Goal: Use online tool/utility: Utilize a website feature to perform a specific function

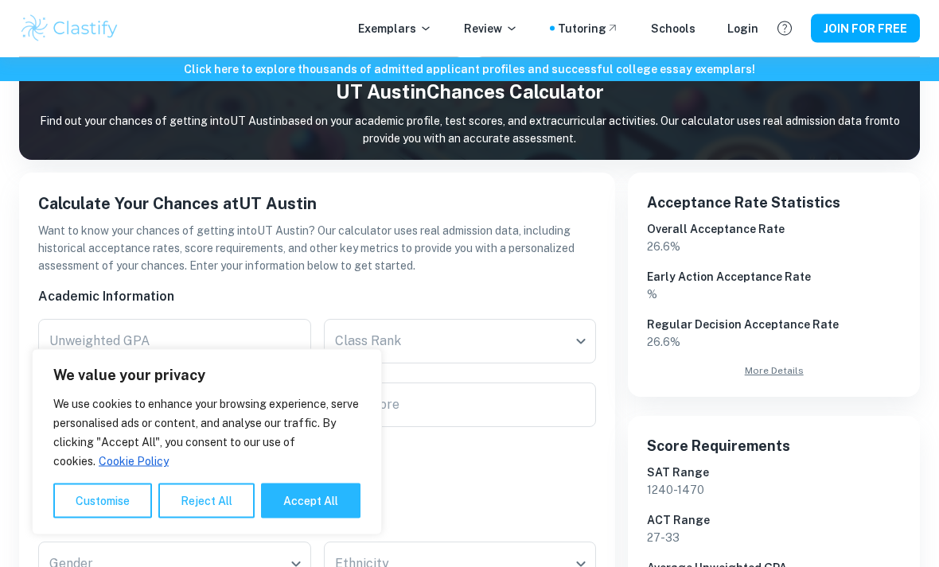
scroll to position [176, 0]
click at [231, 519] on button "Reject All" at bounding box center [206, 501] width 96 height 35
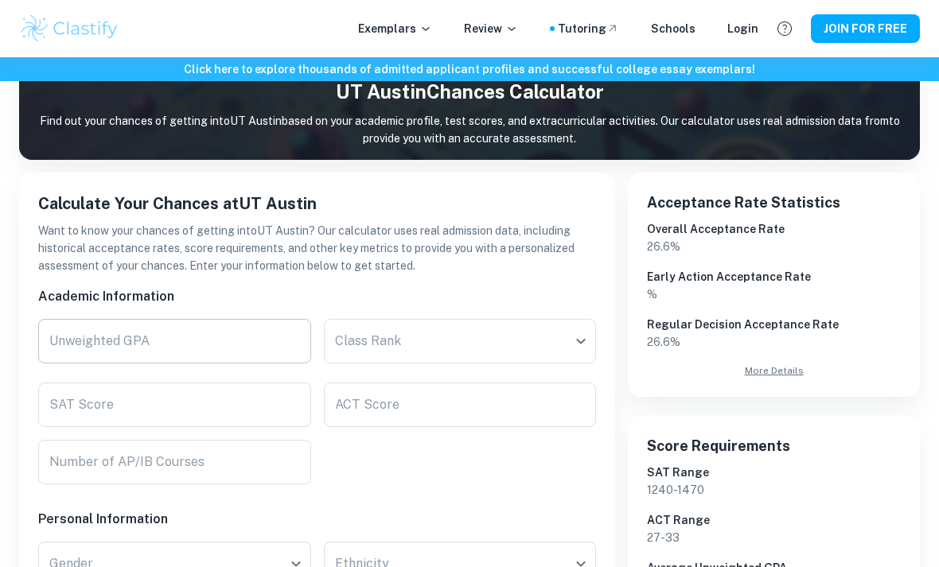
click at [285, 348] on input "Unweighted GPA" at bounding box center [174, 341] width 273 height 45
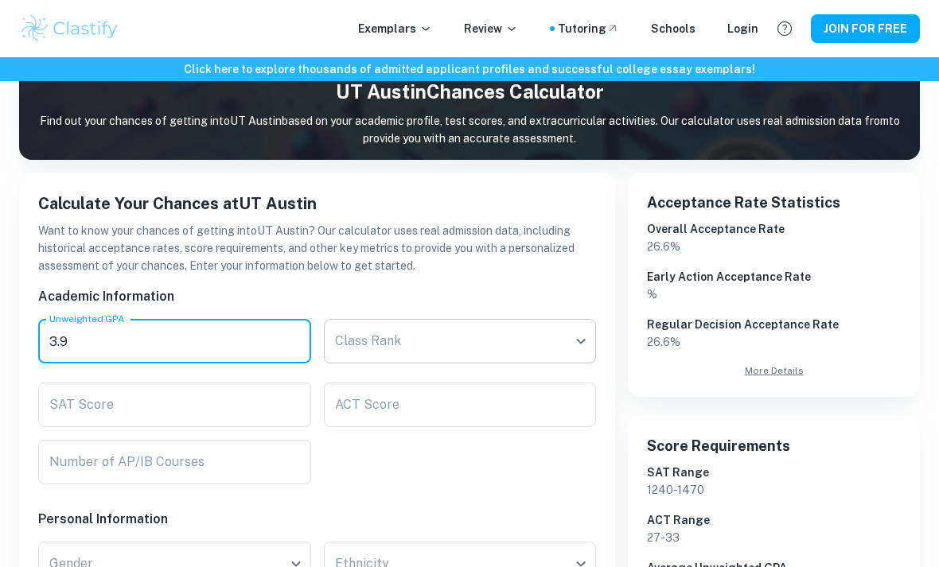
type input "3.9"
click at [525, 350] on body "We value your privacy We use cookies to enhance your browsing experience, serve…" at bounding box center [469, 164] width 939 height 567
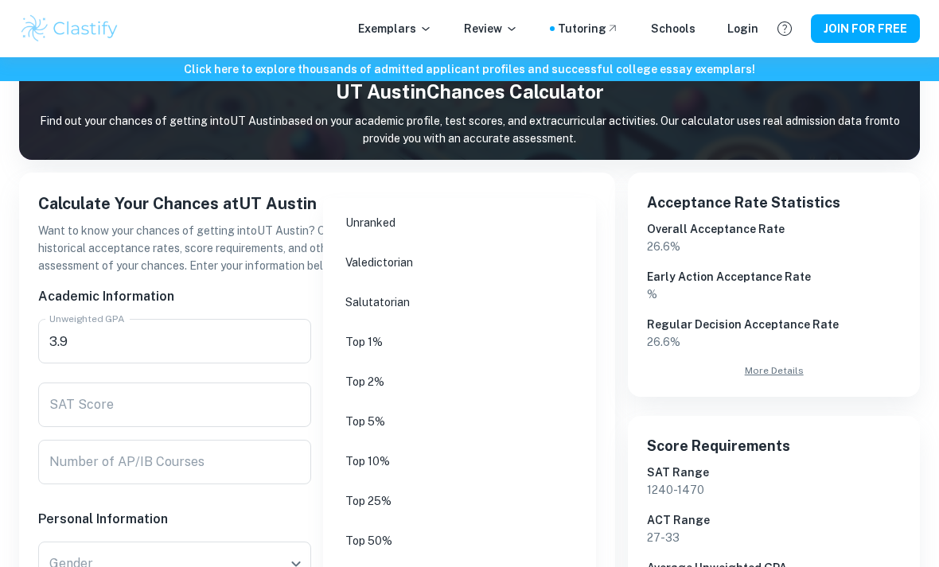
click at [467, 462] on li "Top 10%" at bounding box center [459, 461] width 260 height 37
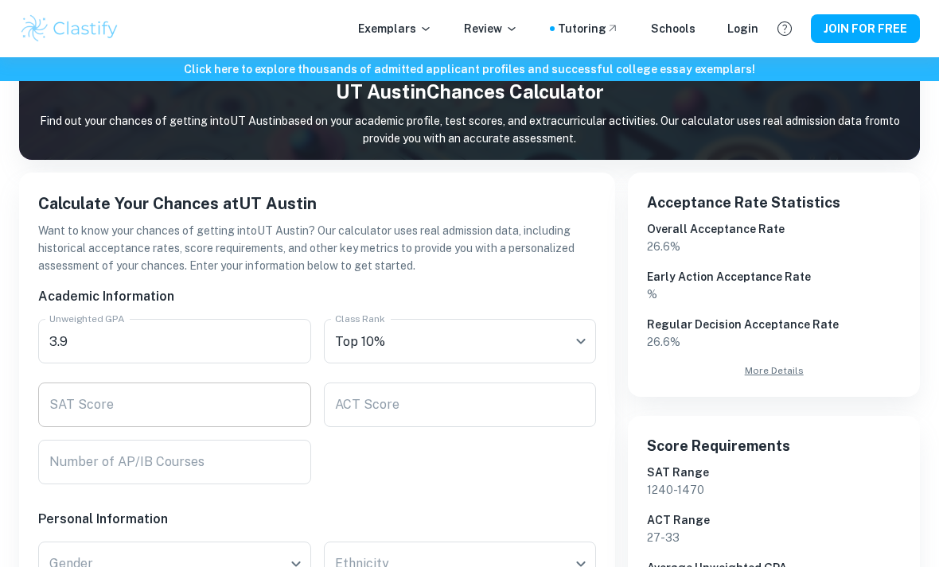
click at [267, 406] on input "SAT Score" at bounding box center [174, 405] width 273 height 45
type input "4"
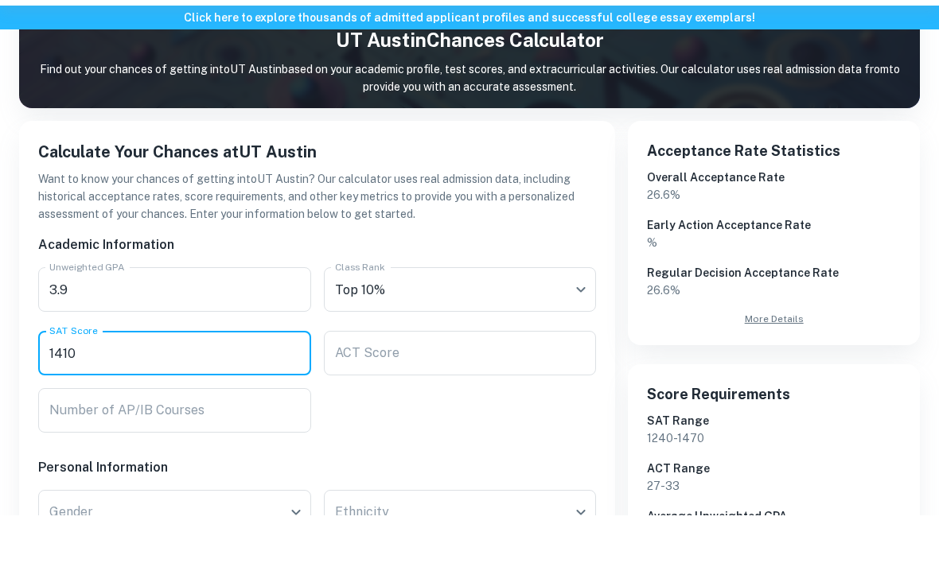
scroll to position [184, 0]
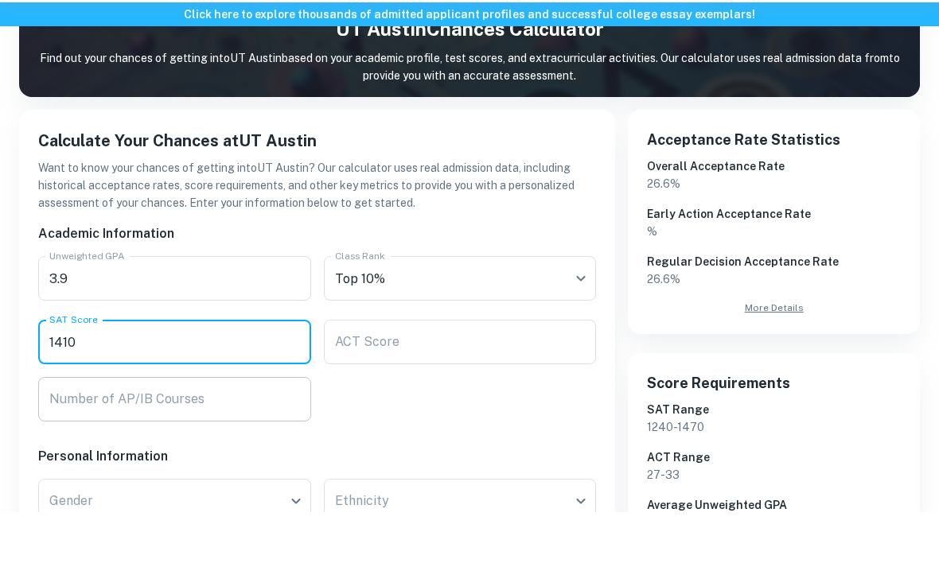
type input "1410"
click at [267, 432] on input "Number of AP/IB Courses" at bounding box center [174, 454] width 273 height 45
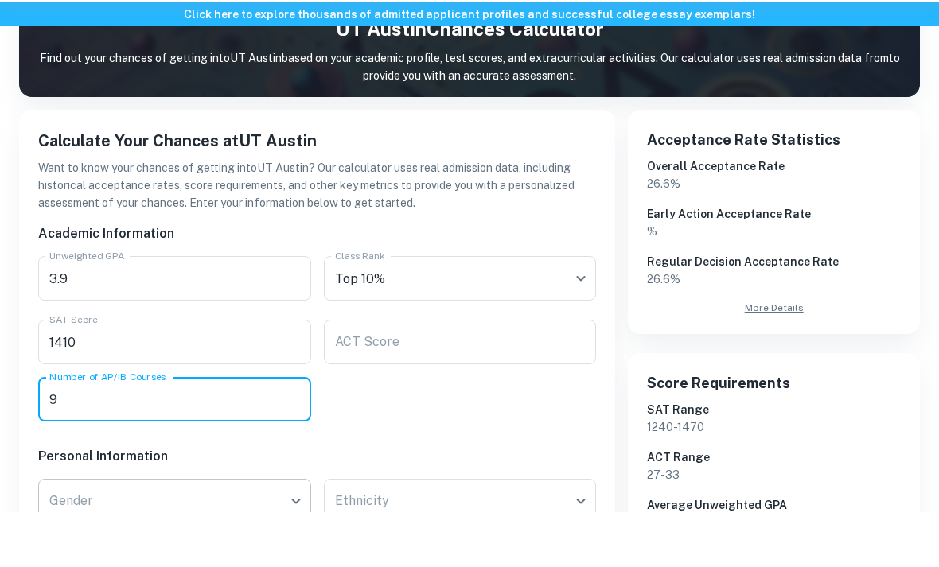
type input "9"
click at [289, 441] on body "We value your privacy We use cookies to enhance your browsing experience, serve…" at bounding box center [469, 156] width 939 height 567
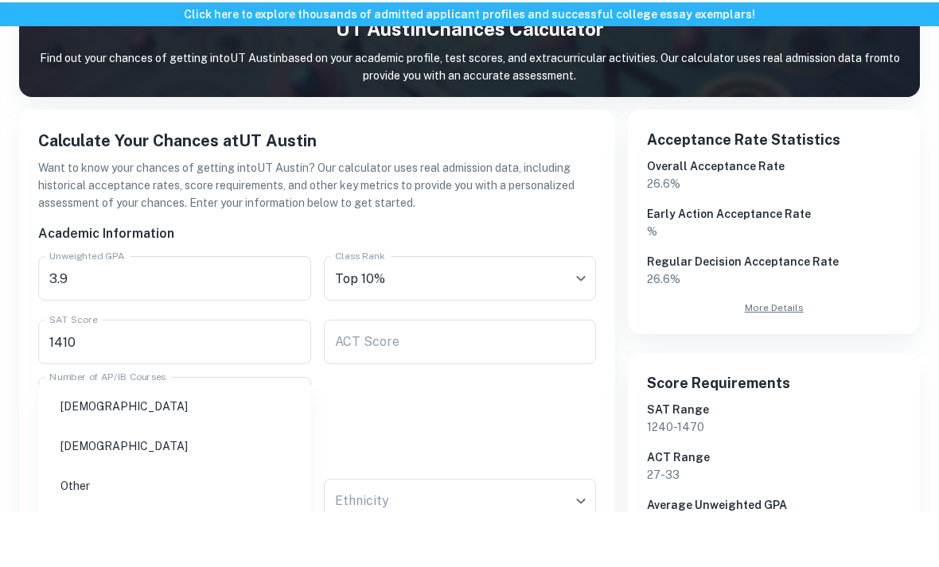
scroll to position [239, 0]
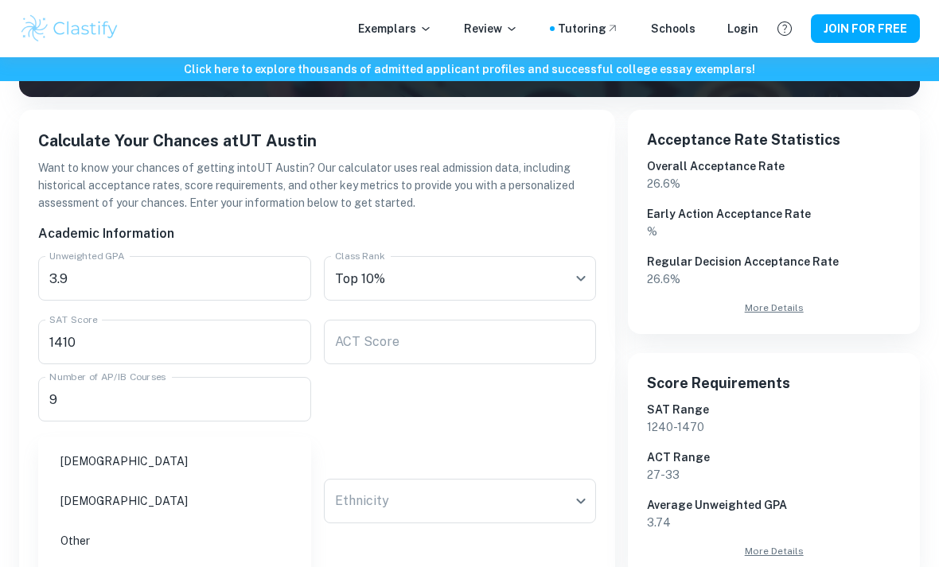
click at [216, 507] on li "[DEMOGRAPHIC_DATA]" at bounding box center [175, 501] width 260 height 37
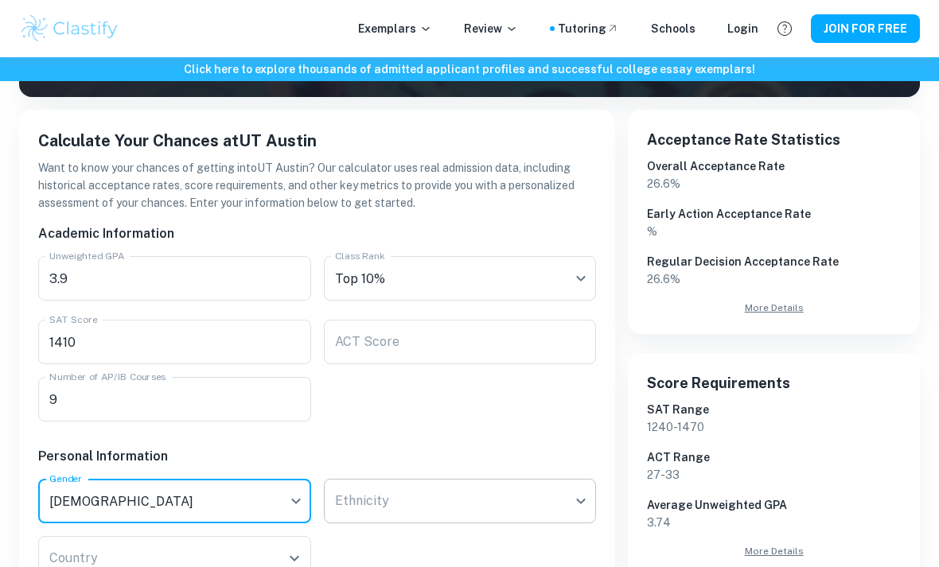
click at [455, 386] on body "We value your privacy We use cookies to enhance your browsing experience, serve…" at bounding box center [469, 102] width 939 height 567
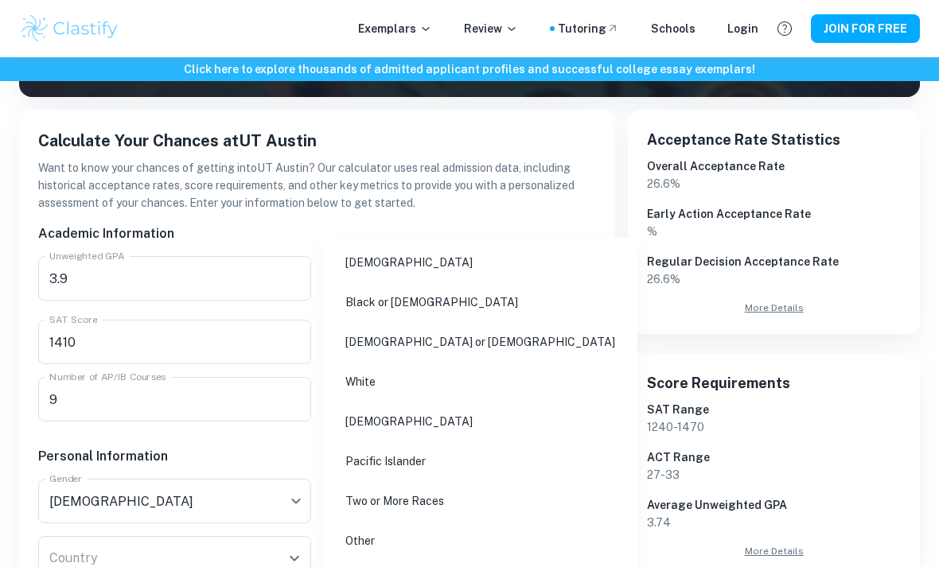
click at [470, 508] on li "Two or More Races" at bounding box center [480, 501] width 302 height 37
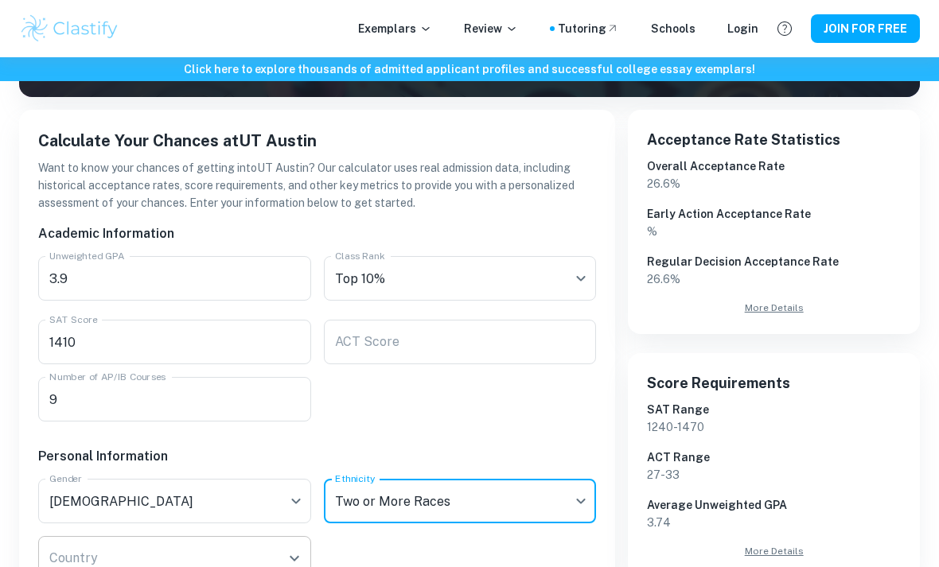
click at [290, 563] on icon "Open" at bounding box center [294, 558] width 19 height 19
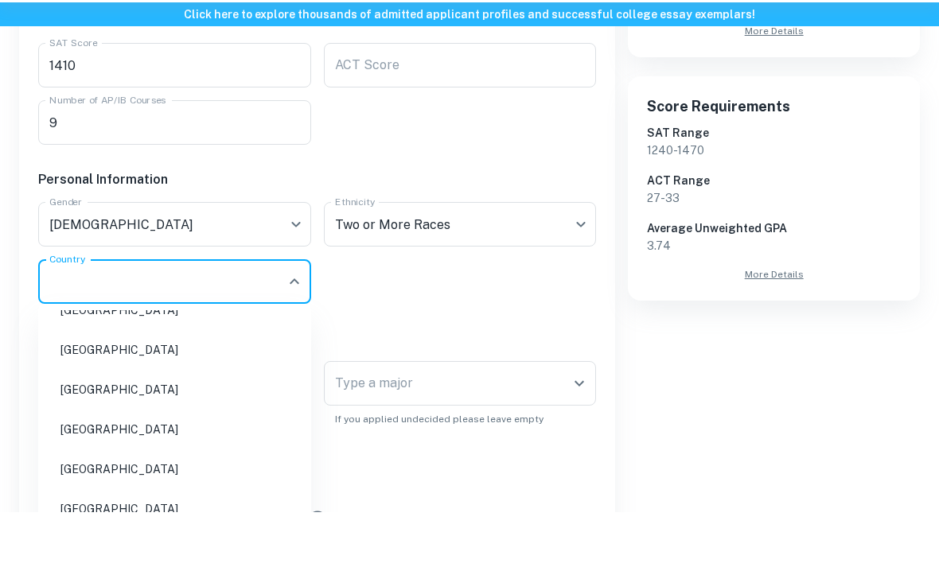
scroll to position [7235, 0]
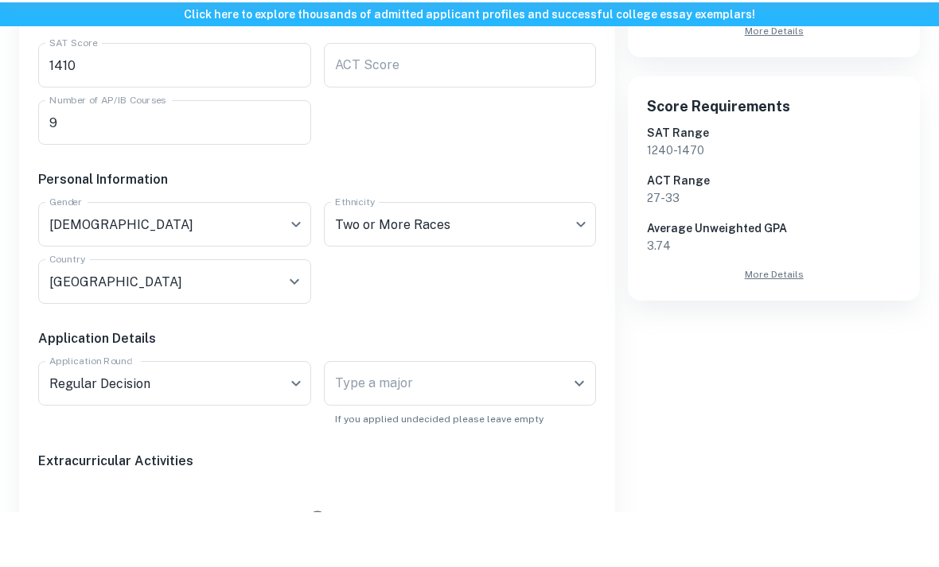
scroll to position [516, 0]
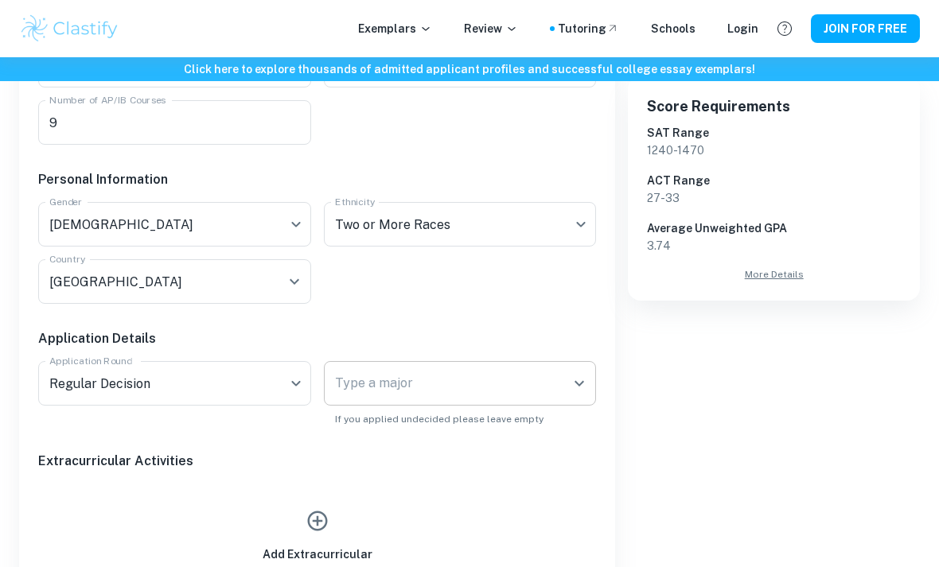
click at [535, 396] on input "Type a major" at bounding box center [448, 383] width 235 height 30
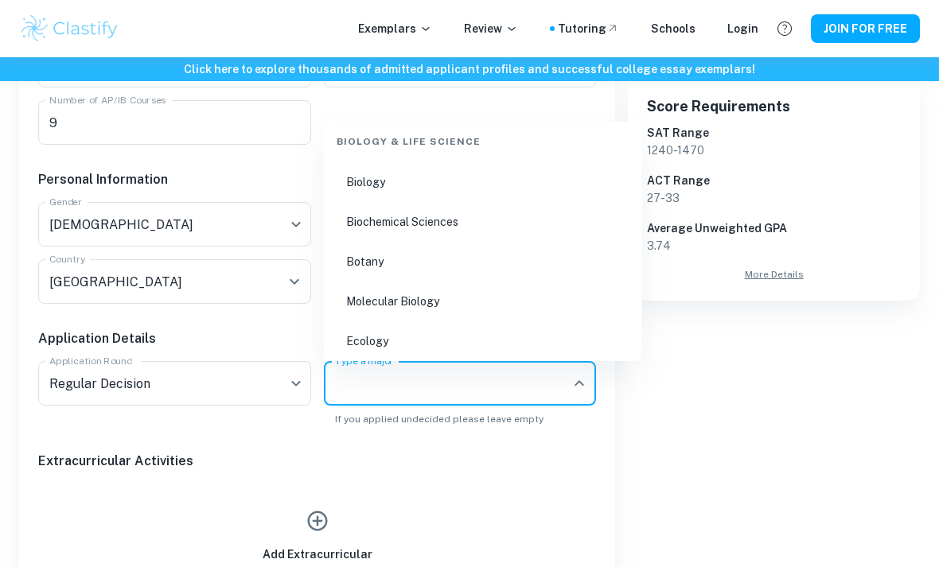
scroll to position [781, 0]
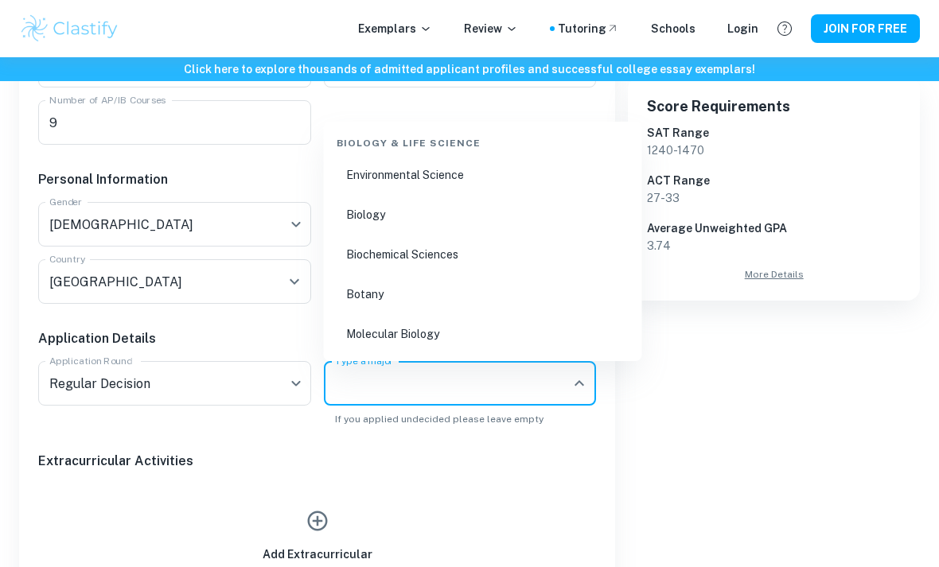
click at [520, 197] on li "Biology" at bounding box center [483, 215] width 306 height 37
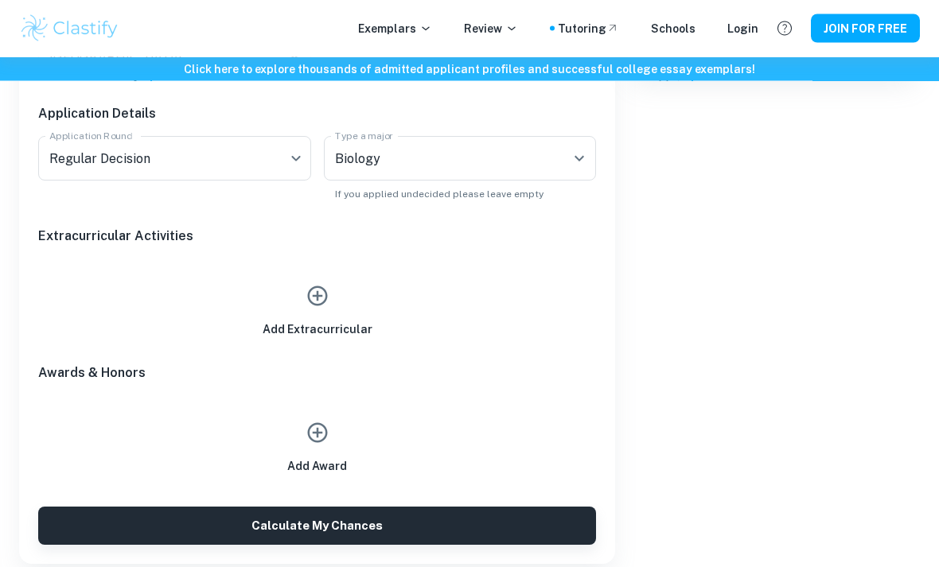
click at [315, 298] on icon "button" at bounding box center [318, 297] width 24 height 24
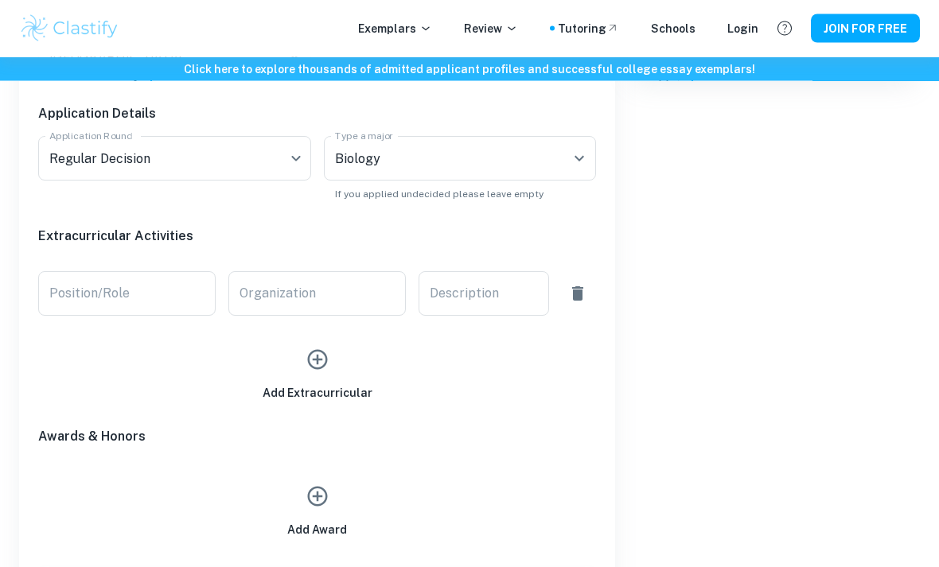
scroll to position [741, 0]
click at [184, 311] on input "Position/Role" at bounding box center [126, 293] width 177 height 45
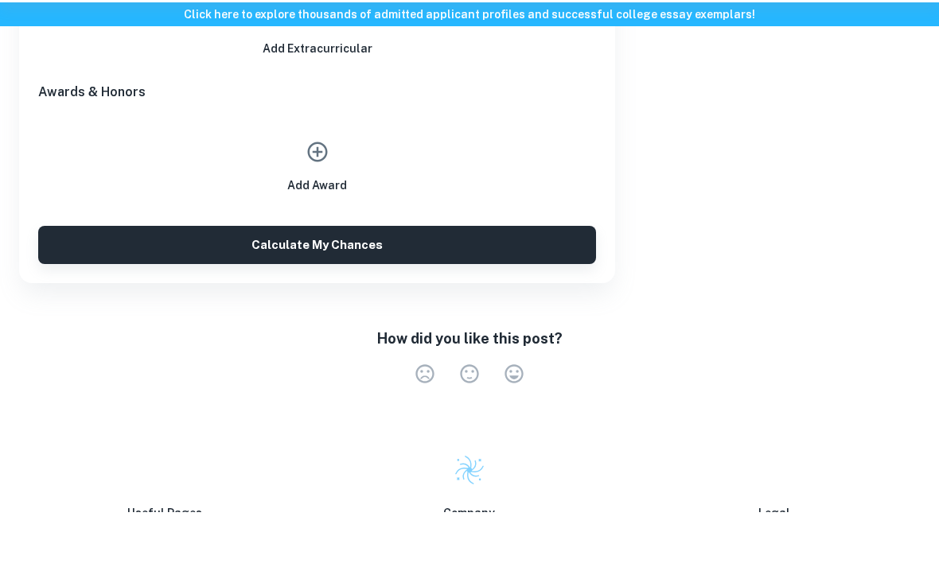
scroll to position [1059, 0]
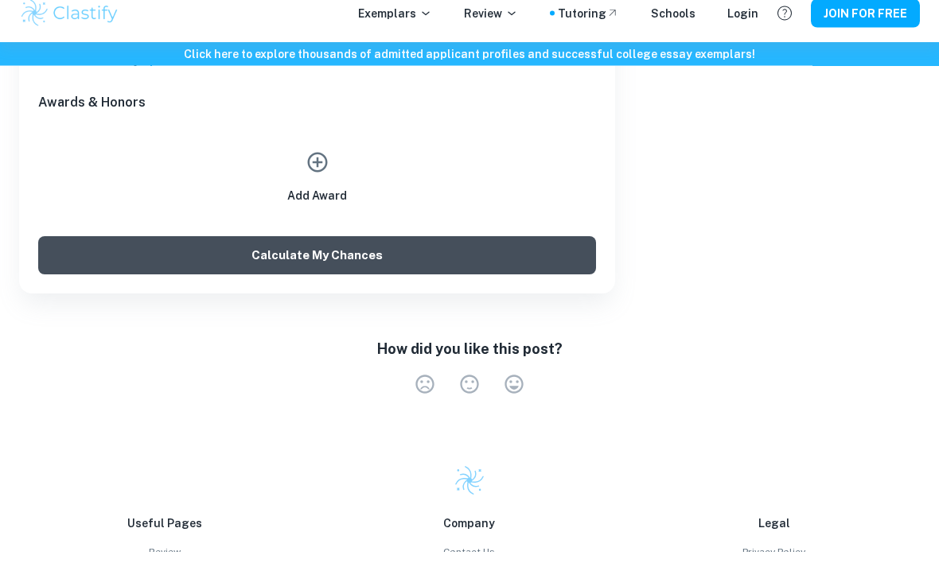
click at [558, 252] on button "Calculate My Chances" at bounding box center [317, 271] width 558 height 38
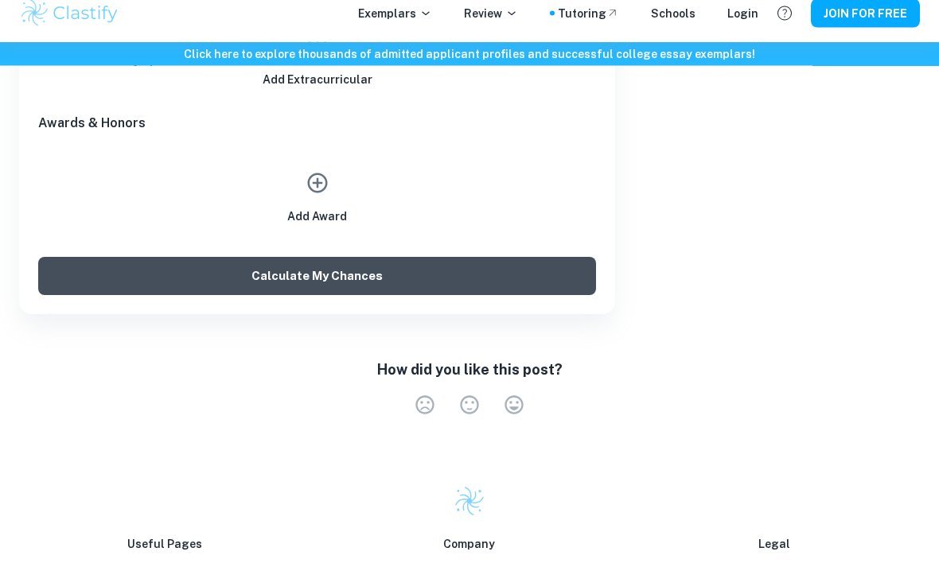
scroll to position [1075, 0]
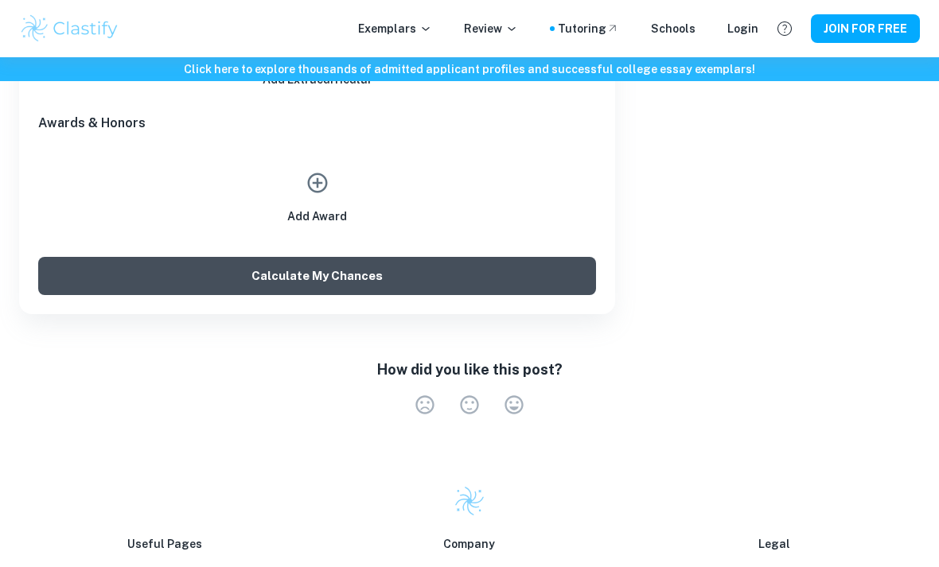
click at [570, 277] on button "Calculate My Chances" at bounding box center [317, 276] width 558 height 38
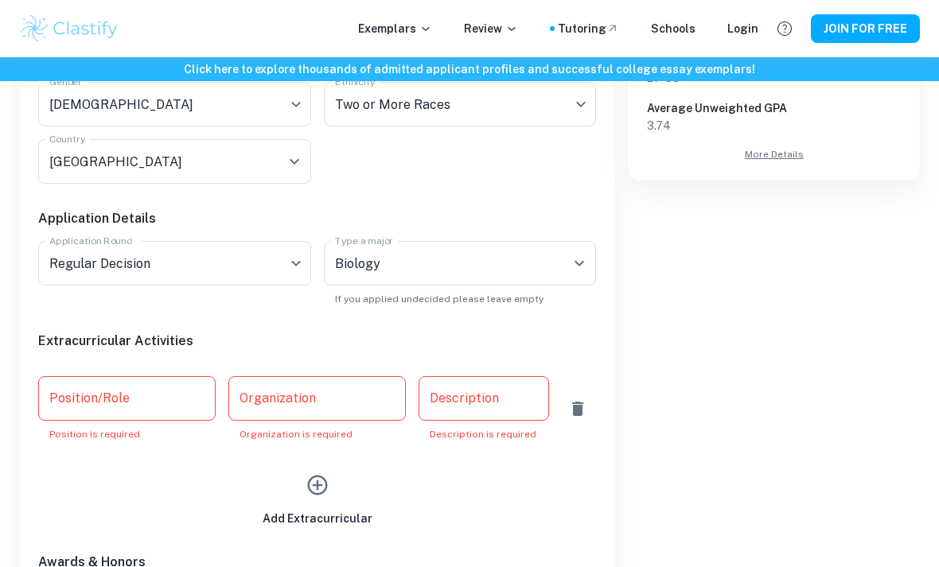
click at [577, 415] on icon "button" at bounding box center [577, 409] width 11 height 14
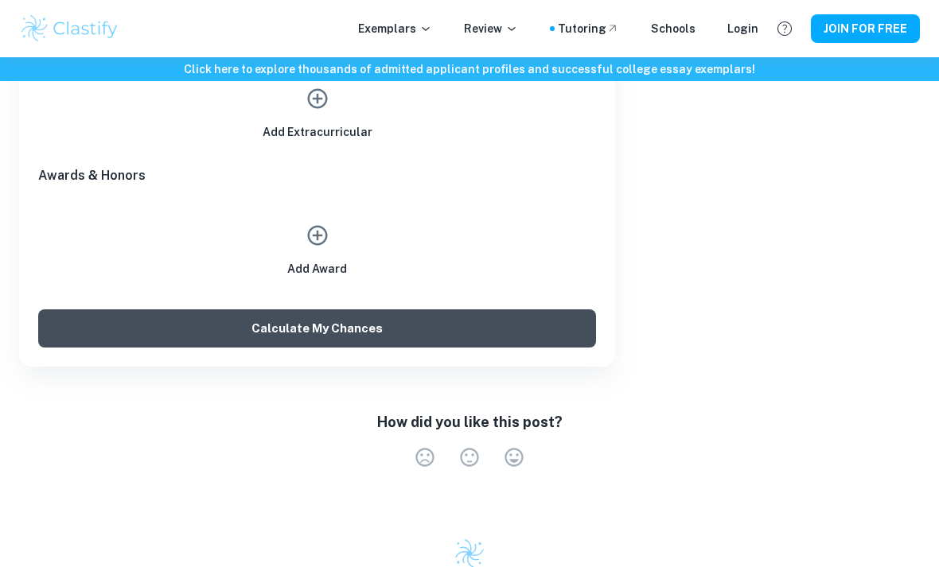
click at [559, 323] on button "Calculate My Chances" at bounding box center [317, 328] width 558 height 38
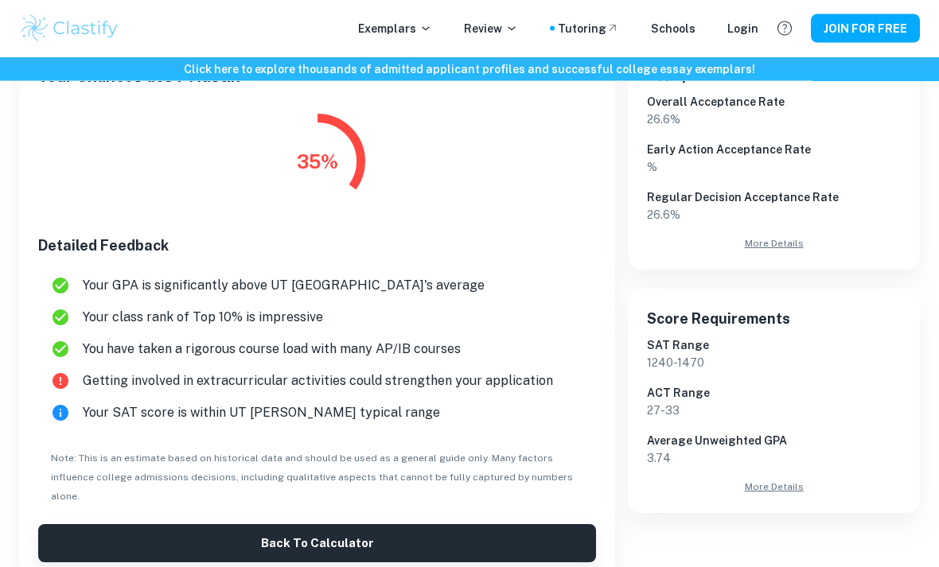
scroll to position [296, 0]
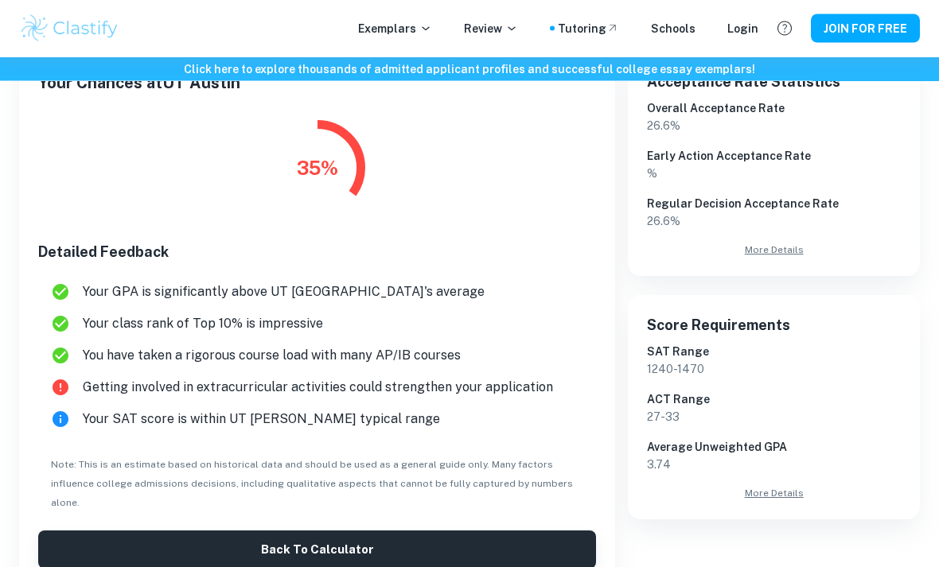
click at [780, 496] on link "More Details" at bounding box center [774, 494] width 254 height 14
